Goal: Go to known website: Access a specific website the user already knows

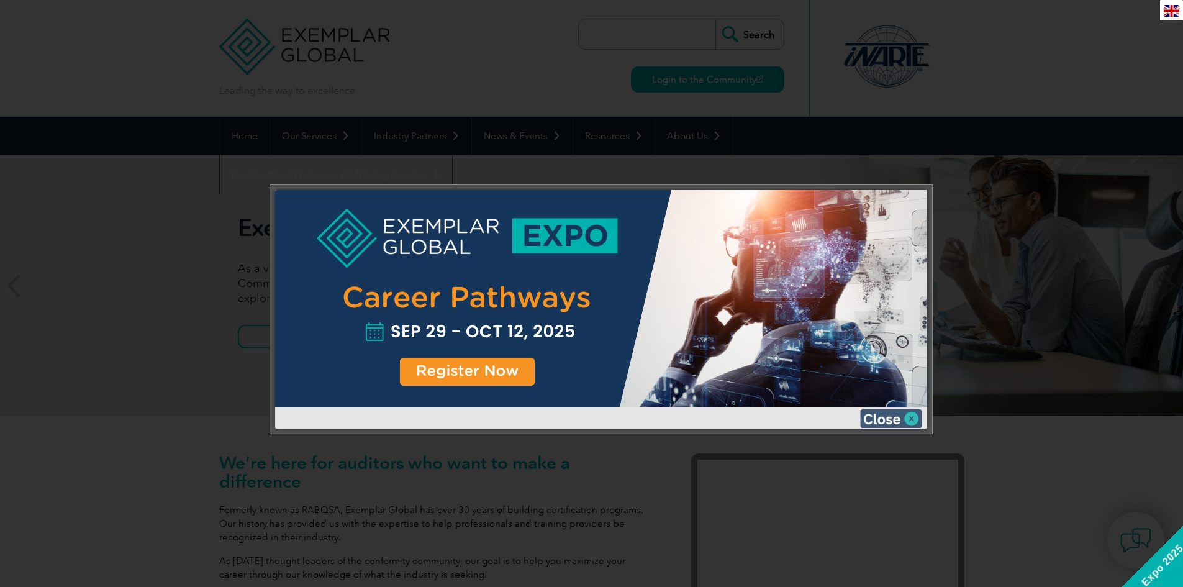
click at [889, 414] on img at bounding box center [891, 418] width 62 height 19
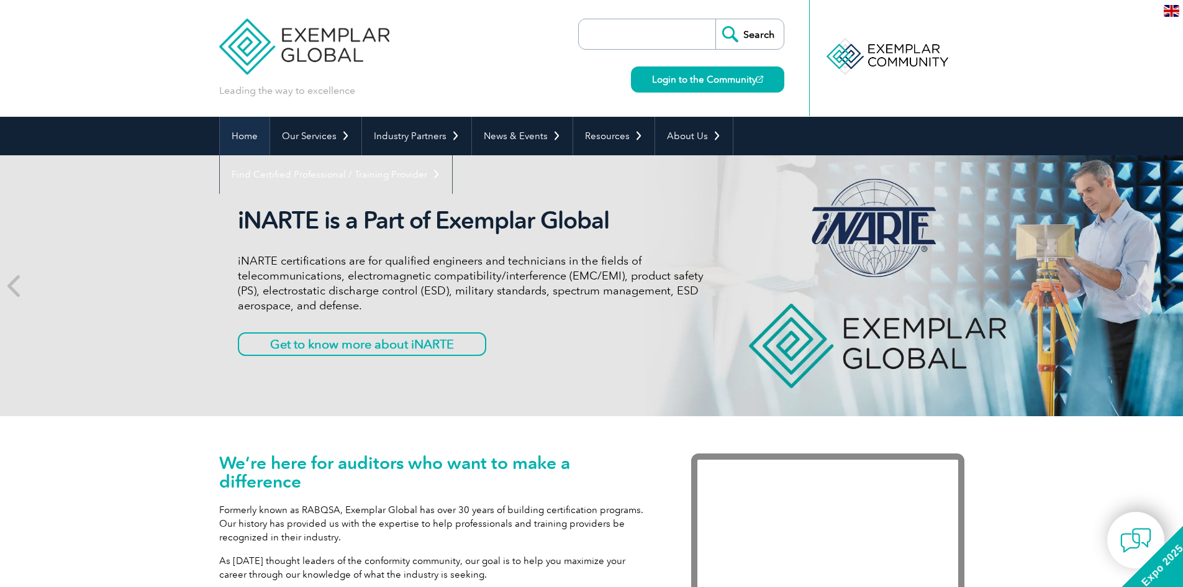
click at [253, 137] on link "Home" at bounding box center [245, 136] width 50 height 38
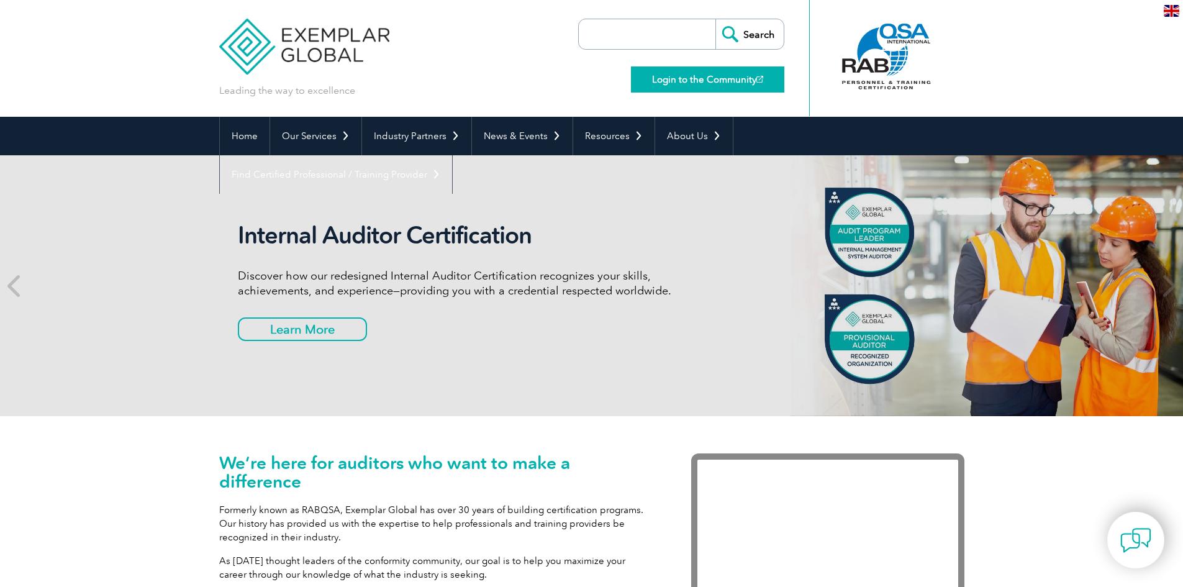
click at [708, 79] on link "Login to the Community" at bounding box center [707, 79] width 153 height 26
